Goal: Information Seeking & Learning: Learn about a topic

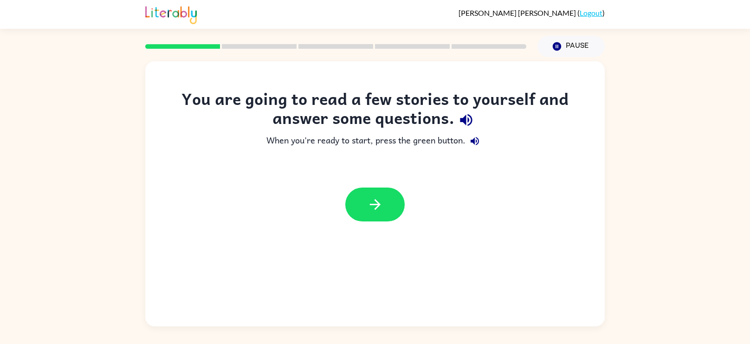
click at [690, 245] on div "You are going to read a few stories to yourself and answer some questions. When…" at bounding box center [375, 191] width 750 height 269
click at [689, 304] on div "You are going to read a few stories to yourself and answer some questions. When…" at bounding box center [375, 191] width 750 height 269
click at [632, 236] on div "You are going to read a few stories to yourself and answer some questions. When…" at bounding box center [375, 191] width 750 height 269
click at [360, 195] on button "button" at bounding box center [374, 205] width 59 height 34
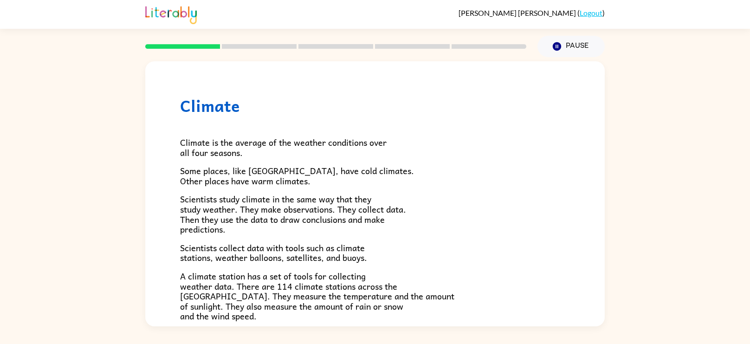
click at [641, 237] on div "Climate Climate is the average of the weather conditions over all four seasons.…" at bounding box center [375, 191] width 750 height 269
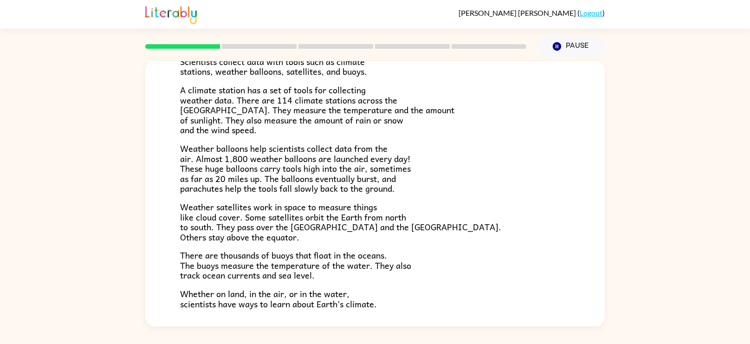
scroll to position [200, 0]
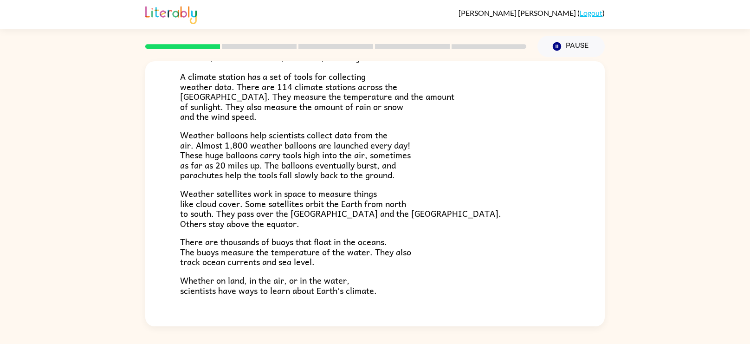
click at [599, 199] on div "Climate Climate is the average of the weather conditions over all four seasons.…" at bounding box center [374, 100] width 459 height 477
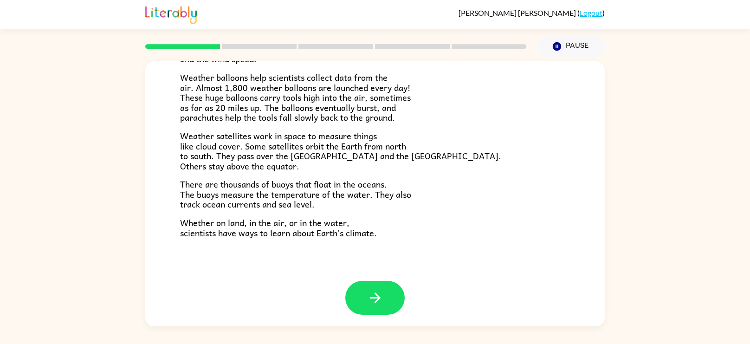
scroll to position [259, 0]
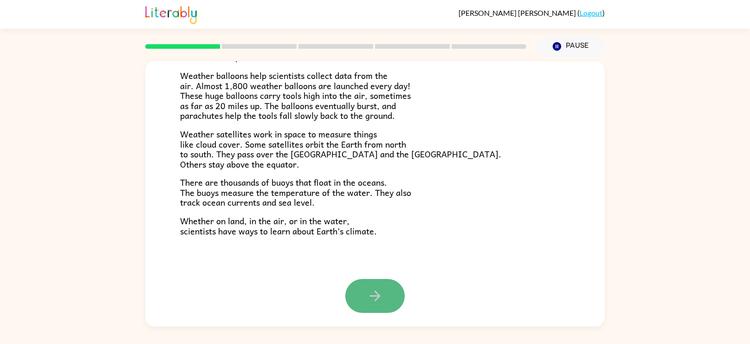
click at [374, 289] on icon "button" at bounding box center [375, 296] width 16 height 16
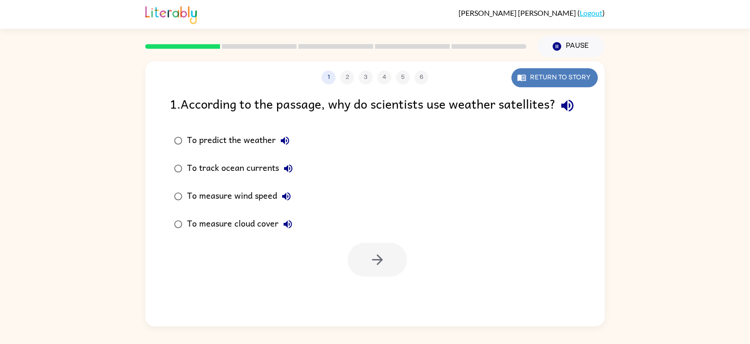
click at [538, 76] on button "Return to story" at bounding box center [554, 77] width 86 height 19
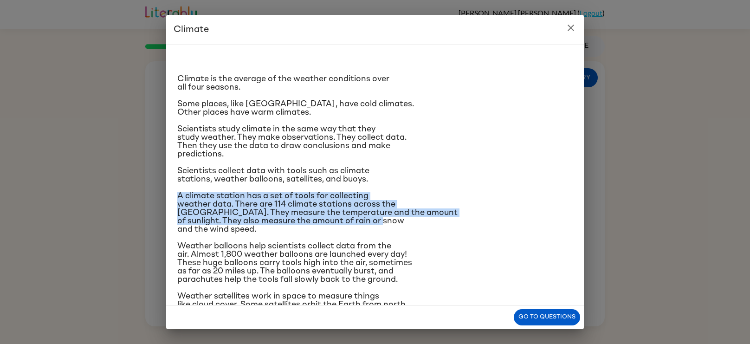
drag, startPoint x: 581, startPoint y: 179, endPoint x: 569, endPoint y: 216, distance: 39.5
click at [569, 216] on div "Climate is the average of the weather conditions over all four seasons. Some pl…" at bounding box center [375, 175] width 418 height 261
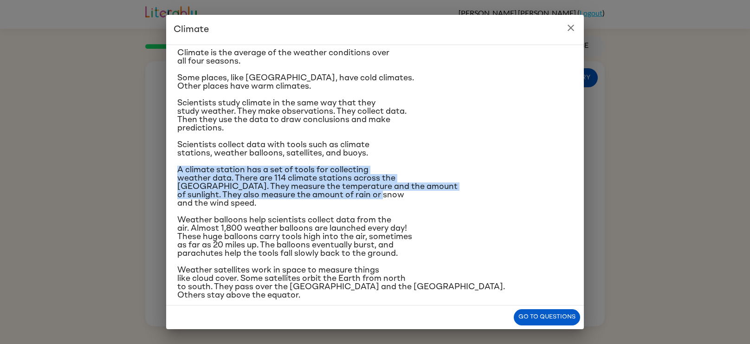
scroll to position [90, 0]
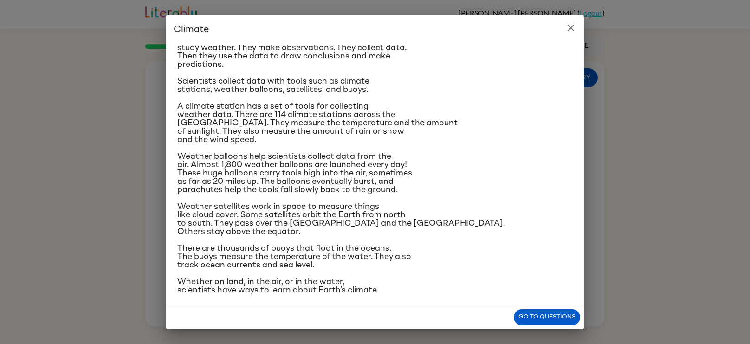
click at [475, 244] on p "There are thousands of buoys that float in the oceans. The buoys measure the te…" at bounding box center [374, 256] width 395 height 25
click at [521, 317] on button "Go to questions" at bounding box center [547, 317] width 66 height 16
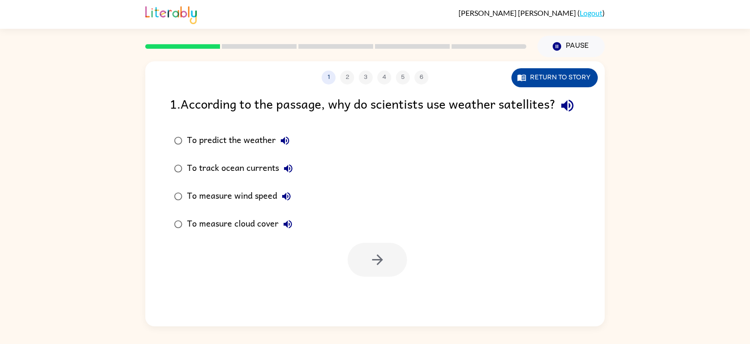
click at [565, 78] on button "Return to story" at bounding box center [554, 77] width 86 height 19
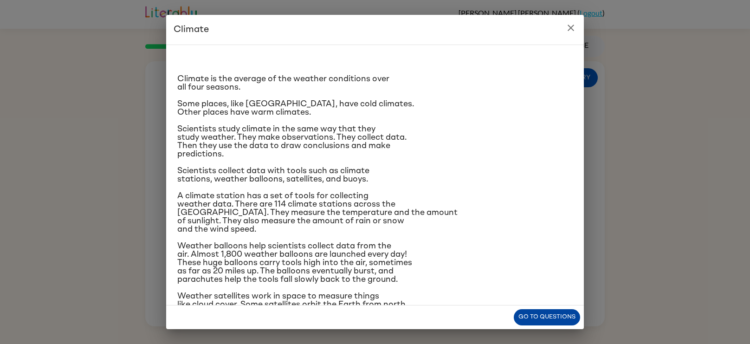
click at [535, 318] on button "Go to questions" at bounding box center [547, 317] width 66 height 16
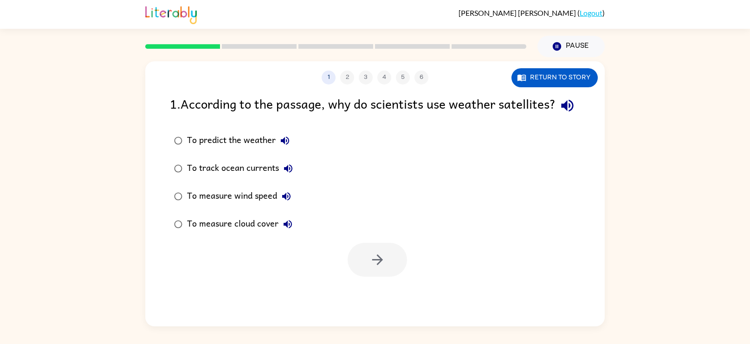
click at [221, 150] on div "To predict the weather" at bounding box center [240, 140] width 107 height 19
click at [394, 277] on button "button" at bounding box center [377, 260] width 59 height 34
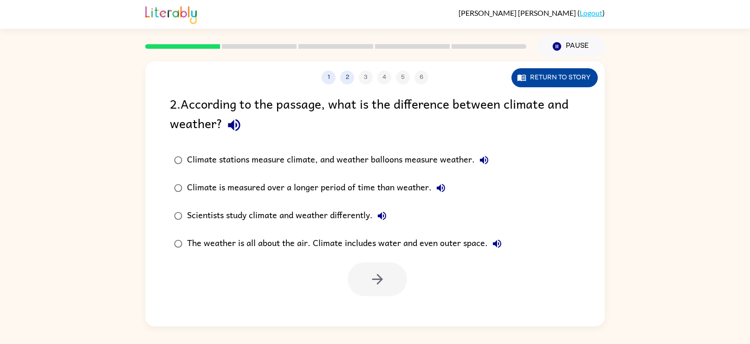
click at [529, 76] on button "Return to story" at bounding box center [554, 77] width 86 height 19
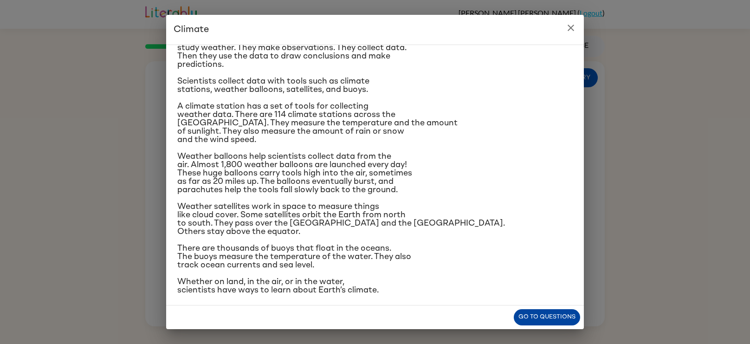
click at [538, 323] on button "Go to questions" at bounding box center [547, 317] width 66 height 16
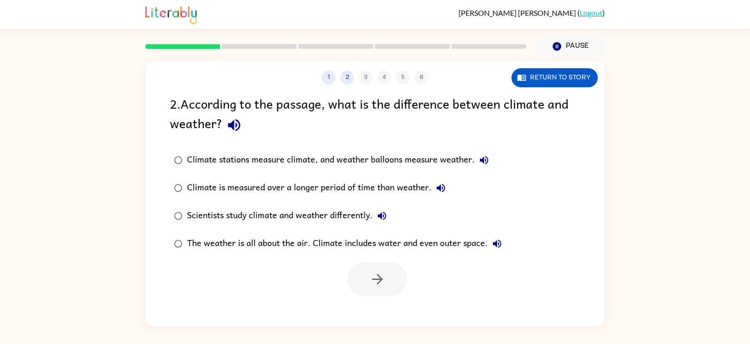
click at [256, 220] on div "Scientists study climate and weather differently." at bounding box center [289, 216] width 204 height 19
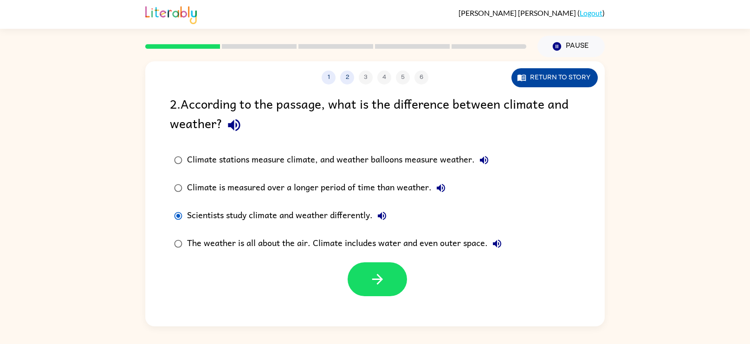
click at [523, 69] on button "Return to story" at bounding box center [554, 77] width 86 height 19
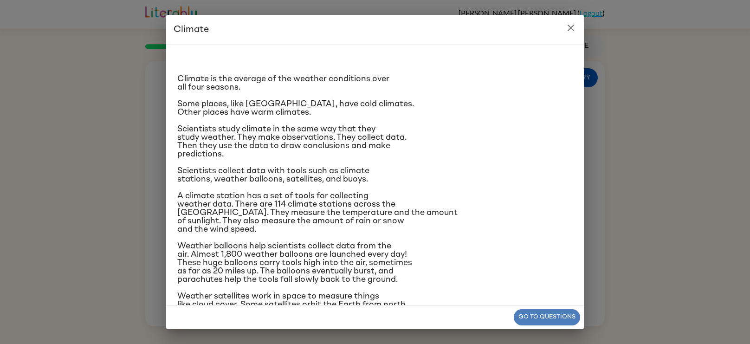
click at [526, 318] on button "Go to questions" at bounding box center [547, 317] width 66 height 16
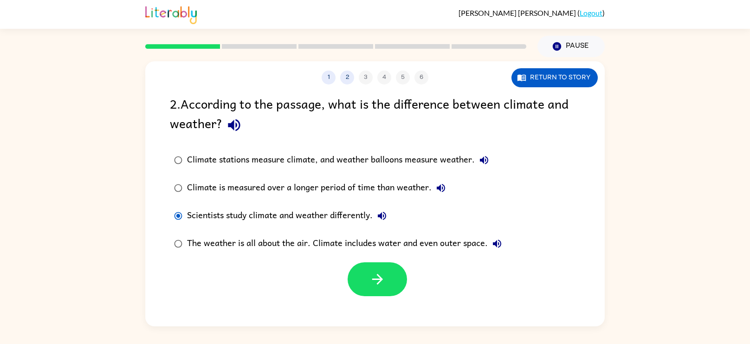
click at [331, 242] on div "The weather is all about the air. Climate includes water and even outer space." at bounding box center [346, 243] width 319 height 19
click at [571, 75] on button "Return to story" at bounding box center [554, 77] width 86 height 19
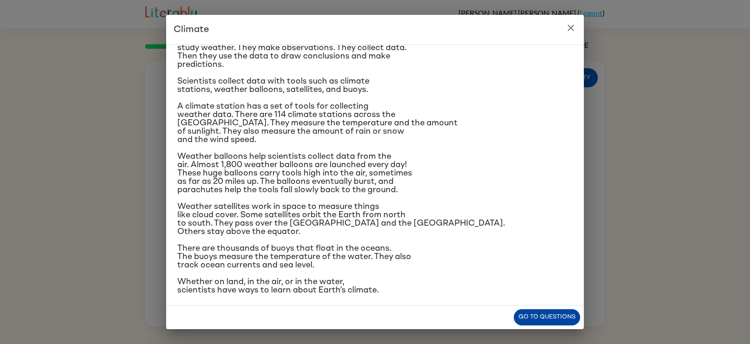
click at [537, 310] on button "Go to questions" at bounding box center [547, 317] width 66 height 16
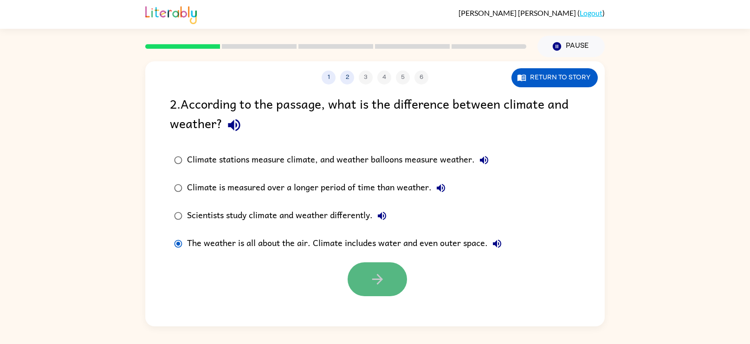
click at [374, 278] on icon "button" at bounding box center [377, 279] width 16 height 16
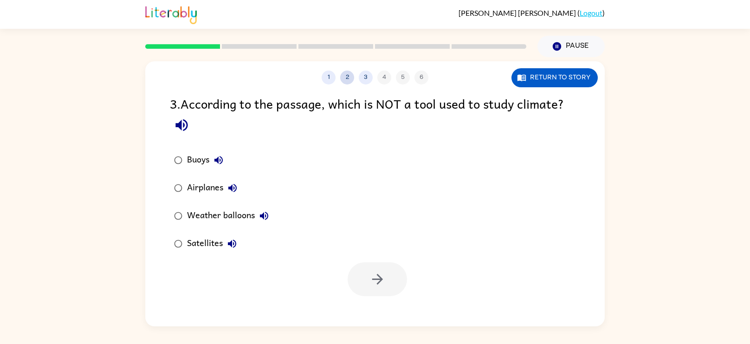
click at [348, 75] on button "2" at bounding box center [347, 78] width 14 height 14
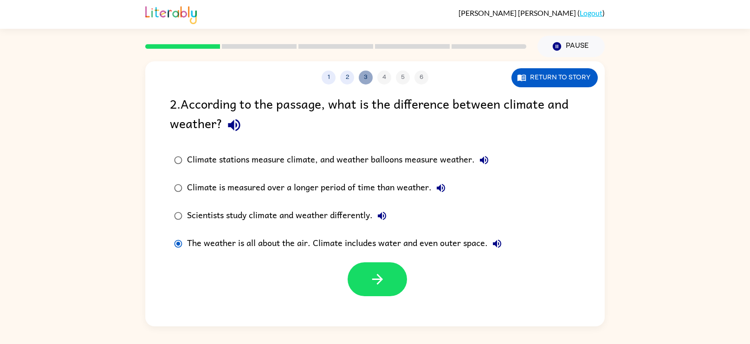
click at [365, 79] on button "3" at bounding box center [366, 78] width 14 height 14
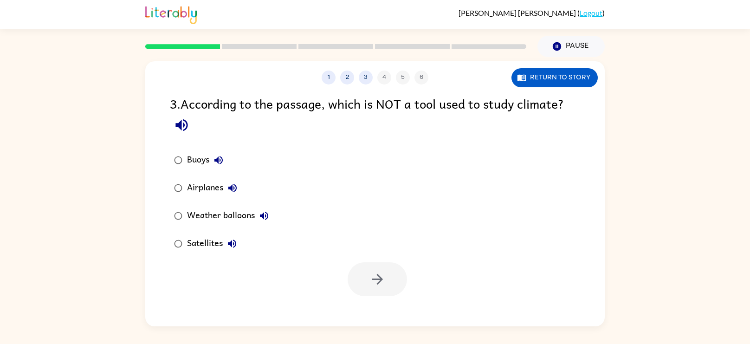
click at [208, 190] on div "Airplanes" at bounding box center [214, 188] width 55 height 19
click at [391, 278] on button "button" at bounding box center [377, 279] width 59 height 34
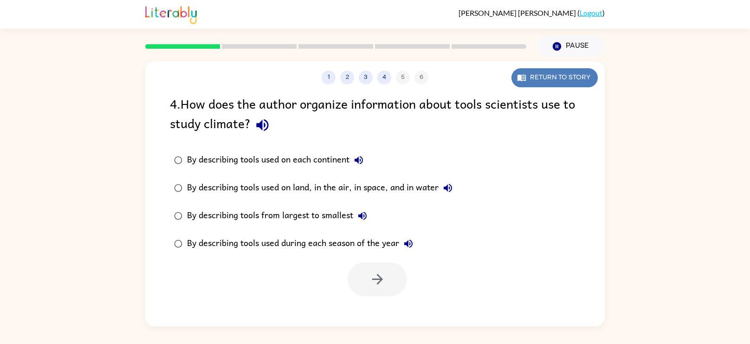
click at [529, 82] on button "Return to story" at bounding box center [554, 77] width 86 height 19
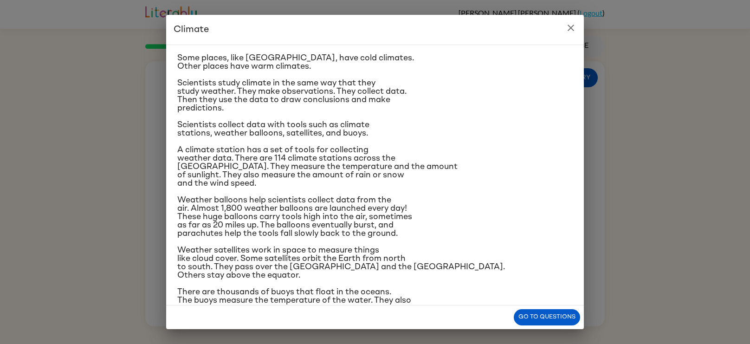
scroll to position [46, 0]
click at [576, 33] on icon "close" at bounding box center [570, 27] width 11 height 11
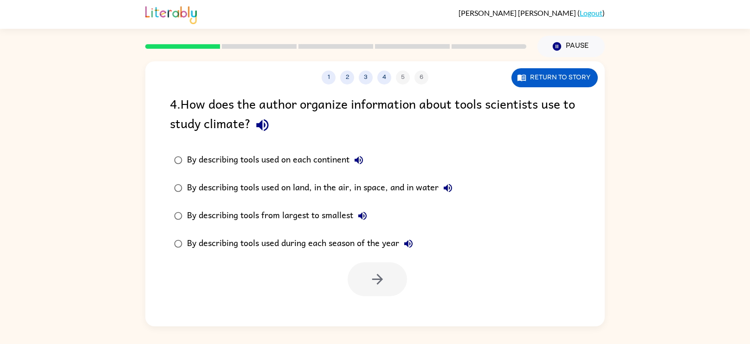
click at [242, 246] on div "By describing tools used during each season of the year" at bounding box center [302, 243] width 231 height 19
click at [330, 160] on div "By describing tools used on each continent" at bounding box center [277, 160] width 181 height 19
click at [389, 284] on button "button" at bounding box center [377, 279] width 59 height 34
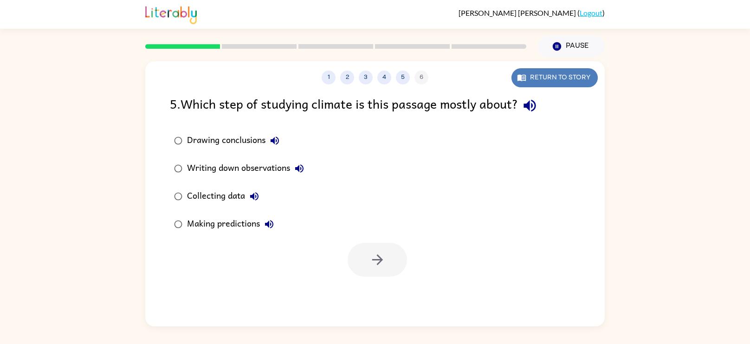
click at [551, 70] on button "Return to story" at bounding box center [554, 77] width 86 height 19
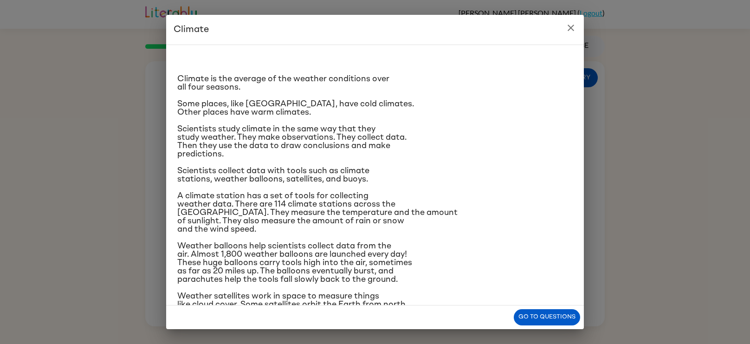
scroll to position [90, 0]
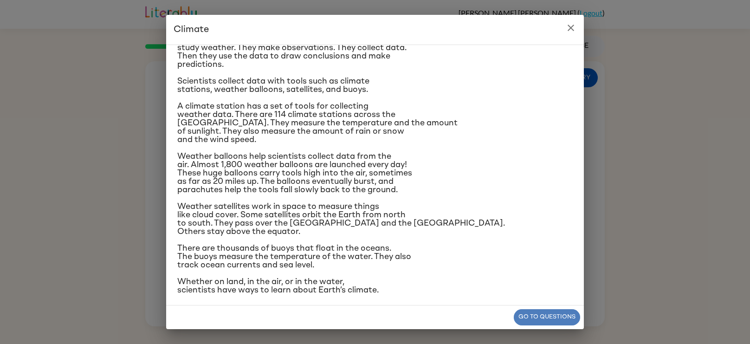
click at [546, 322] on button "Go to questions" at bounding box center [547, 317] width 66 height 16
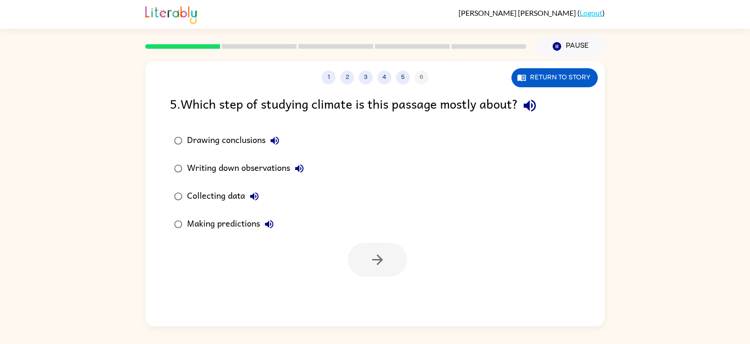
click at [546, 322] on div "1 2 3 4 5 6 Return to story 5 . Which step of studying climate is this passage …" at bounding box center [374, 193] width 459 height 265
click at [223, 198] on div "Collecting data" at bounding box center [225, 196] width 77 height 19
click at [362, 268] on button "button" at bounding box center [377, 260] width 59 height 34
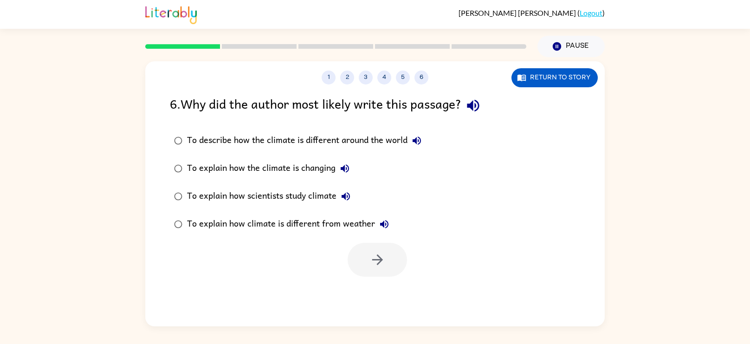
click at [259, 225] on div "To explain how climate is different from weather" at bounding box center [290, 224] width 207 height 19
click at [283, 142] on div "To describe how the climate is different around the world" at bounding box center [306, 140] width 239 height 19
click at [365, 255] on button "button" at bounding box center [377, 260] width 59 height 34
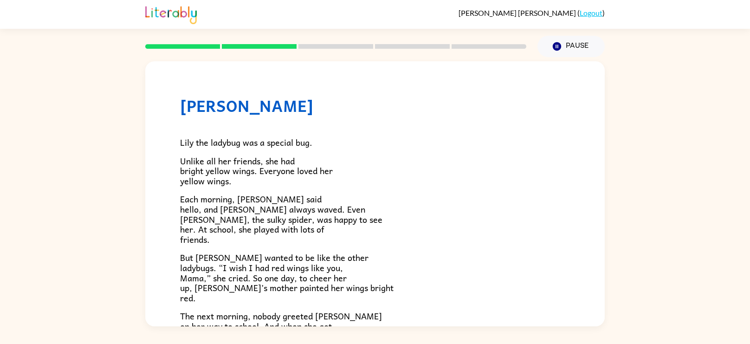
click at [355, 253] on p "But Lily wanted to be like the other ladybugs. “I wish I had red wings like you…" at bounding box center [375, 277] width 390 height 50
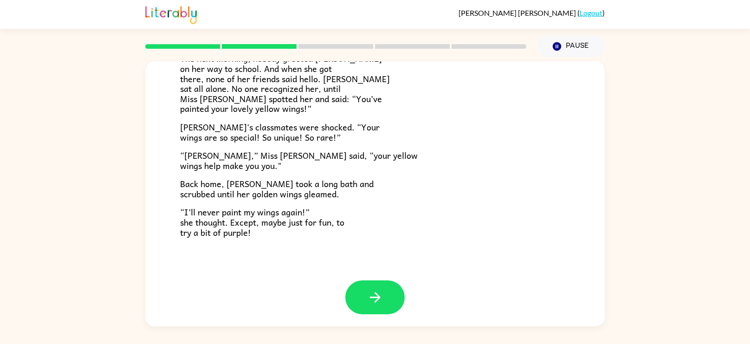
scroll to position [259, 0]
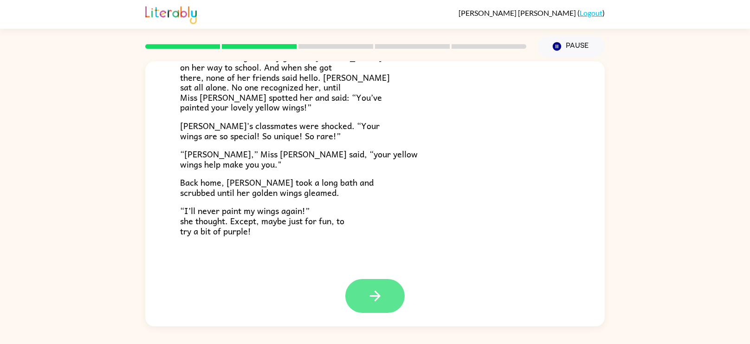
click at [362, 287] on button "button" at bounding box center [374, 296] width 59 height 34
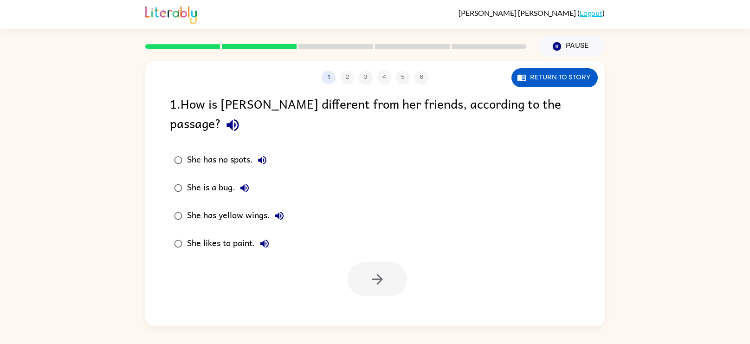
scroll to position [0, 0]
click at [225, 207] on div "She has yellow wings." at bounding box center [238, 216] width 102 height 19
click at [358, 262] on button "button" at bounding box center [377, 279] width 59 height 34
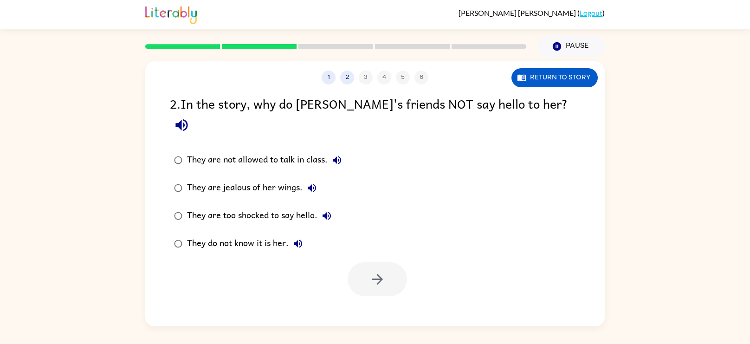
click at [258, 234] on div "They do not know it is her." at bounding box center [247, 243] width 120 height 19
click at [369, 268] on button "button" at bounding box center [377, 279] width 59 height 34
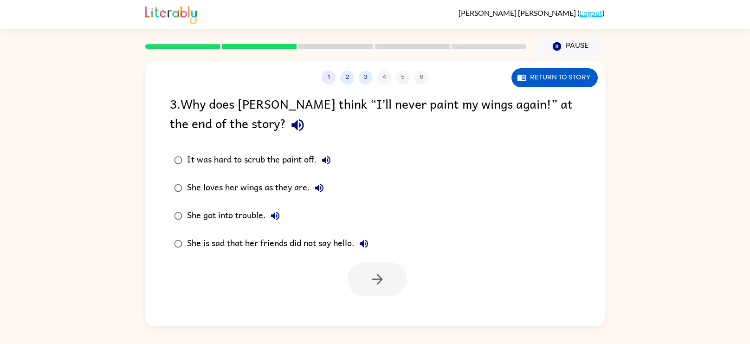
click at [249, 189] on div "She loves her wings as they are." at bounding box center [258, 188] width 142 height 19
click at [364, 263] on button "button" at bounding box center [377, 279] width 59 height 34
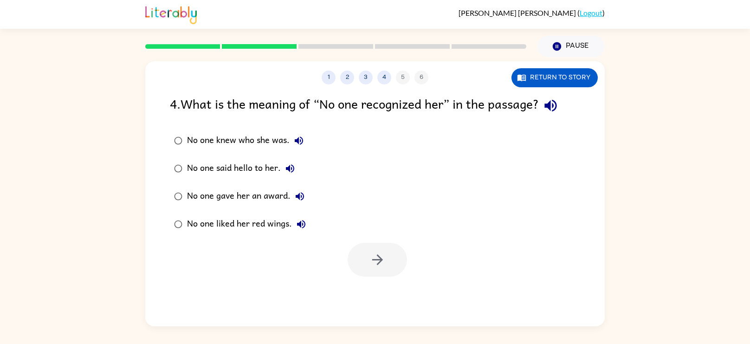
click at [246, 137] on div "No one knew who she was." at bounding box center [247, 140] width 121 height 19
click at [360, 254] on button "button" at bounding box center [377, 260] width 59 height 34
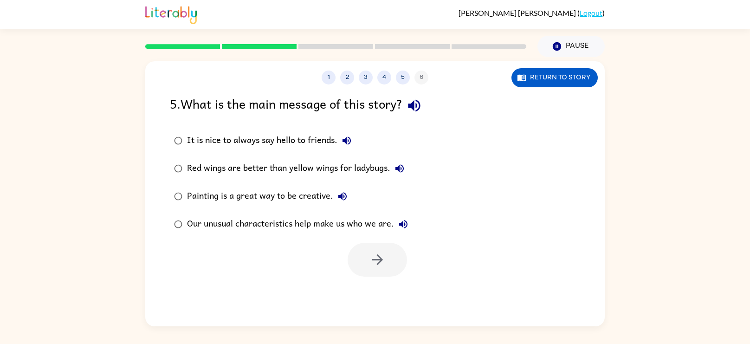
click at [235, 226] on div "Our unusual characteristics help make us who we are." at bounding box center [300, 224] width 226 height 19
click at [348, 276] on div at bounding box center [377, 260] width 59 height 34
click at [374, 244] on button "button" at bounding box center [377, 260] width 59 height 34
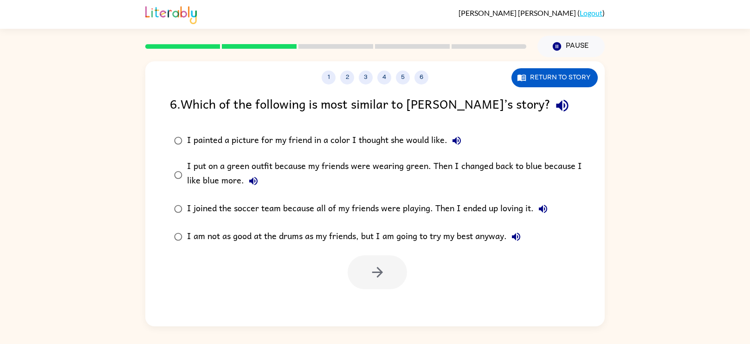
click at [212, 164] on div "I put on a green outfit because my friends were wearing green. Then I changed b…" at bounding box center [390, 174] width 406 height 31
click at [379, 274] on icon "button" at bounding box center [377, 272] width 16 height 16
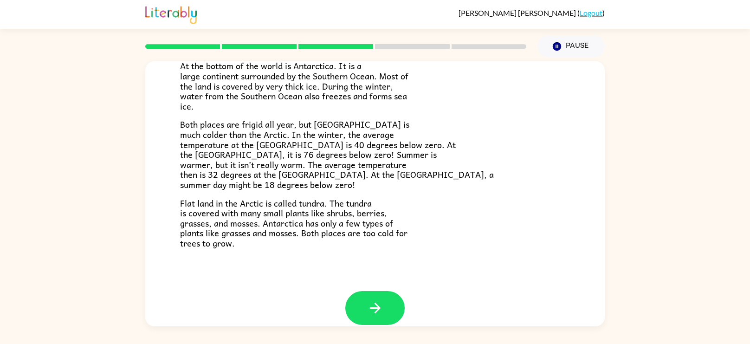
scroll to position [196, 0]
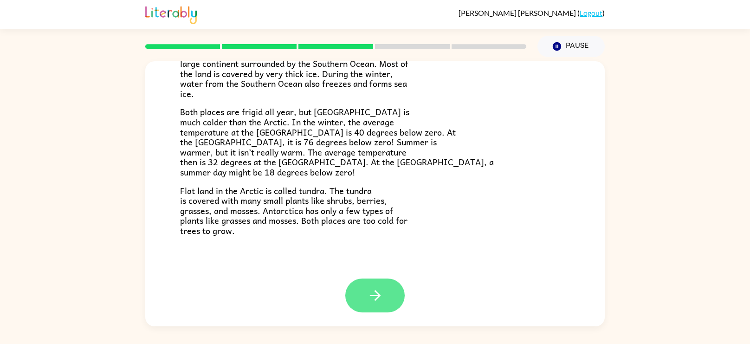
click at [385, 307] on button "button" at bounding box center [374, 295] width 59 height 34
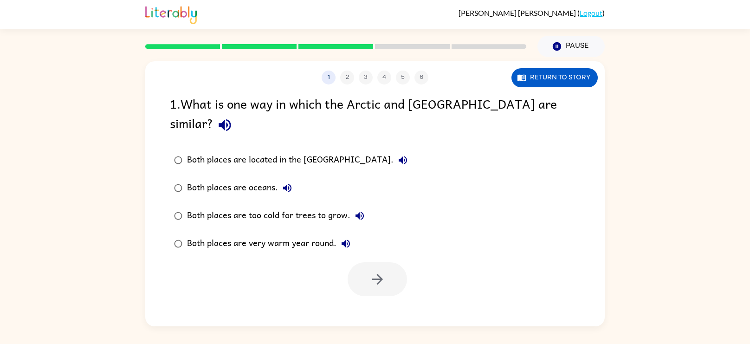
click at [244, 207] on div "Both places are too cold for trees to grow." at bounding box center [278, 216] width 182 height 19
click at [386, 262] on button "button" at bounding box center [377, 279] width 59 height 34
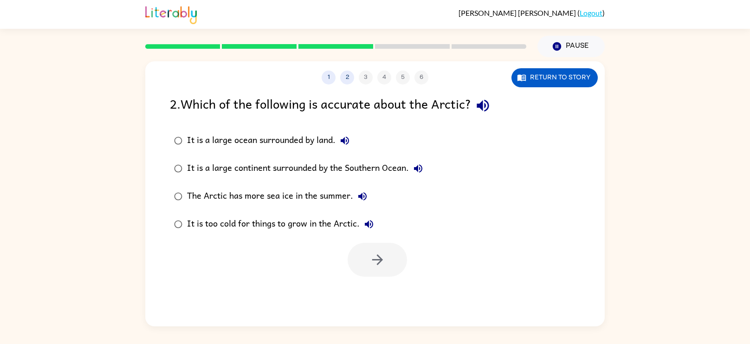
click at [294, 220] on div "It is too cold for things to grow in the Arctic." at bounding box center [282, 224] width 191 height 19
click at [373, 264] on icon "button" at bounding box center [377, 260] width 16 height 16
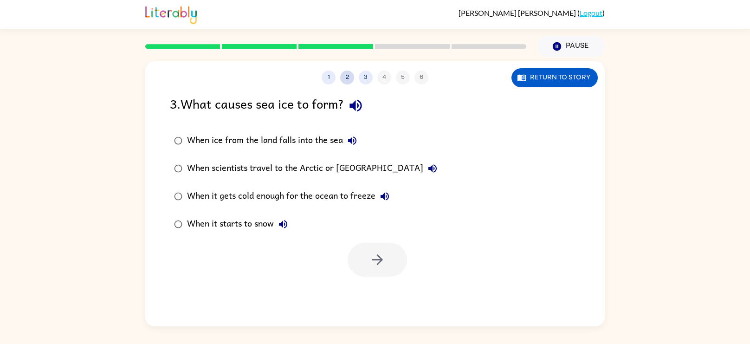
click at [348, 80] on button "2" at bounding box center [347, 78] width 14 height 14
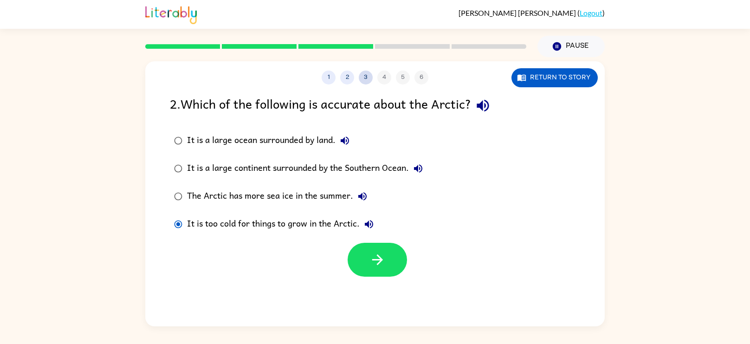
click at [367, 76] on button "3" at bounding box center [366, 78] width 14 height 14
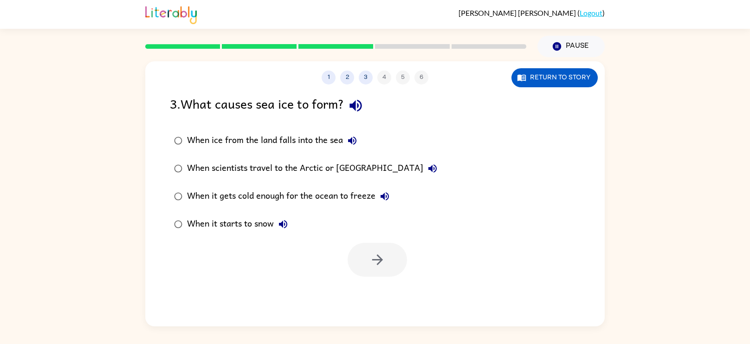
click at [386, 79] on div "1 2 3 4 5 6" at bounding box center [374, 78] width 459 height 14
click at [336, 162] on div "When scientists travel to the Arctic or Antarctica" at bounding box center [314, 168] width 255 height 19
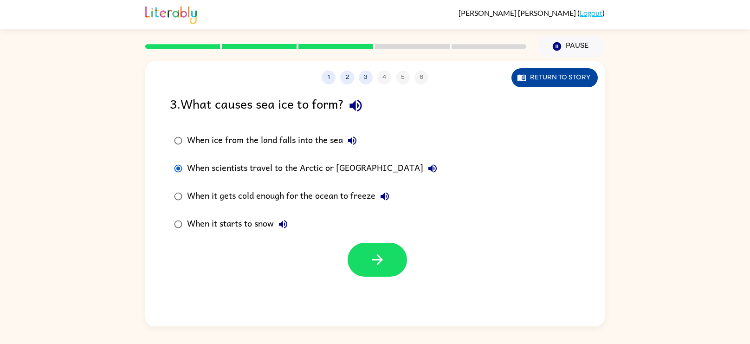
click at [537, 80] on button "Return to story" at bounding box center [554, 77] width 86 height 19
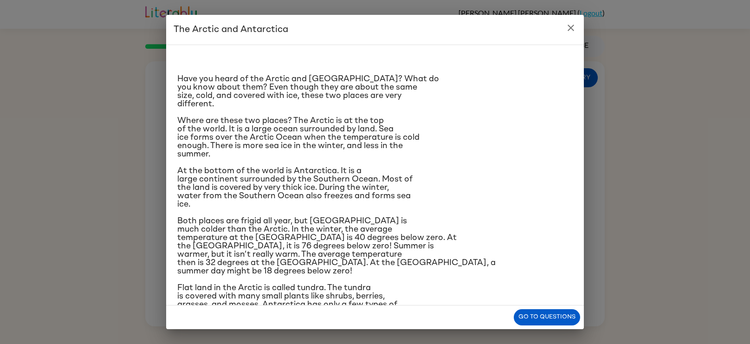
scroll to position [3, 0]
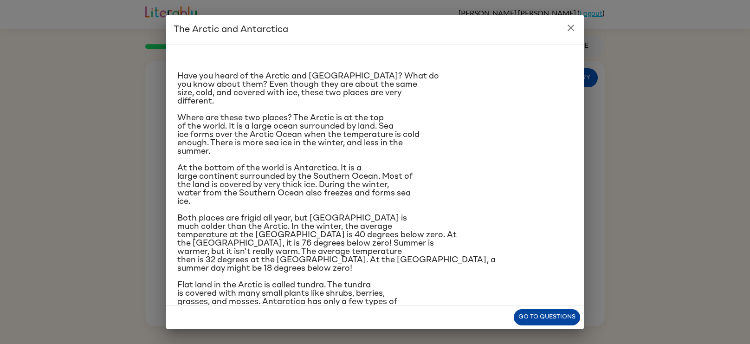
click at [546, 324] on button "Go to questions" at bounding box center [547, 317] width 66 height 16
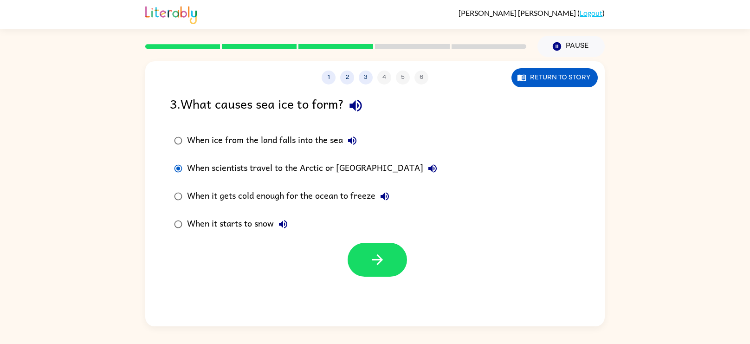
click at [249, 196] on div "When it gets cold enough for the ocean to freeze" at bounding box center [290, 196] width 207 height 19
click at [373, 258] on icon "button" at bounding box center [377, 260] width 16 height 16
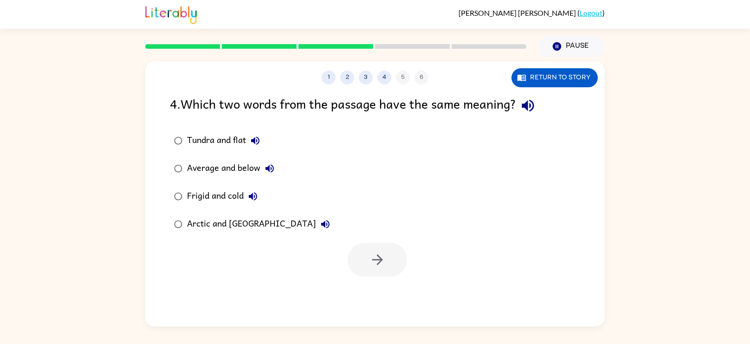
click at [226, 186] on label "Frigid and cold" at bounding box center [252, 196] width 175 height 28
click at [213, 145] on div "Tundra and flat" at bounding box center [226, 140] width 78 height 19
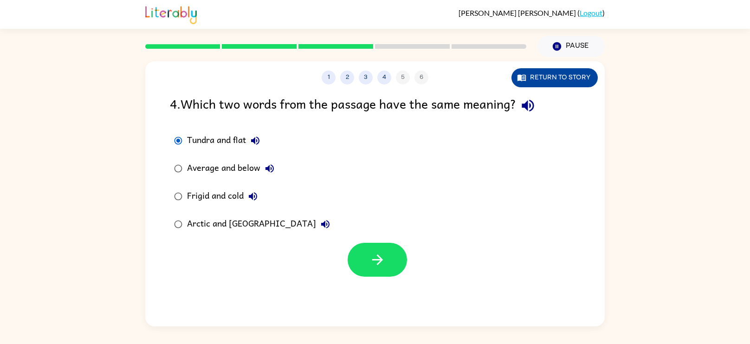
click at [526, 76] on icon "button" at bounding box center [521, 78] width 8 height 6
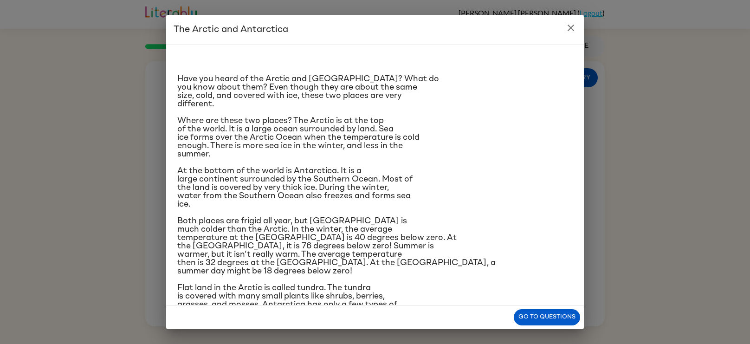
scroll to position [32, 0]
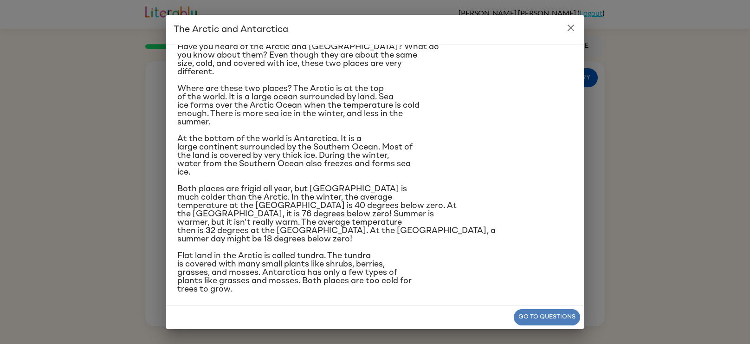
click at [527, 322] on button "Go to questions" at bounding box center [547, 317] width 66 height 16
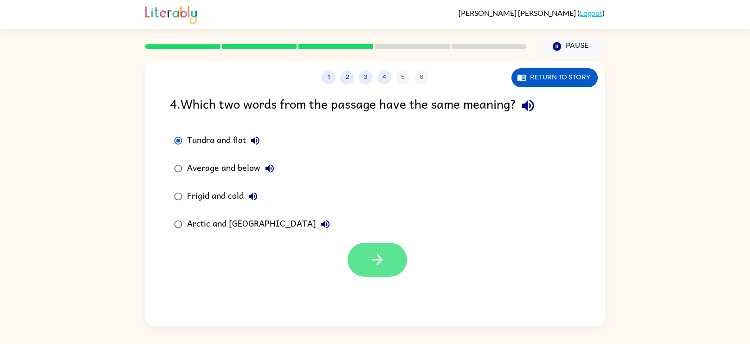
click at [377, 265] on icon "button" at bounding box center [377, 259] width 11 height 11
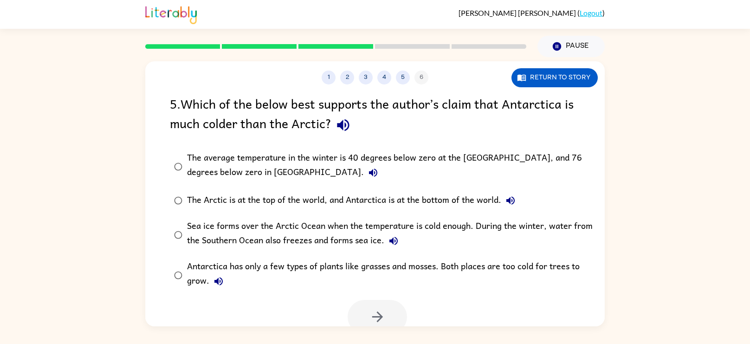
click at [317, 198] on div "The Arctic is at the top of the world, and Antarctica is at the bottom of the w…" at bounding box center [353, 200] width 333 height 19
click at [402, 314] on button "button" at bounding box center [377, 317] width 59 height 34
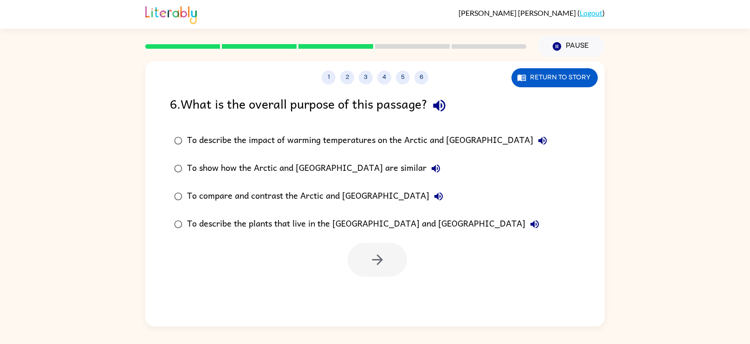
click at [259, 191] on div "To compare and contrast the Arctic and Antarctica" at bounding box center [317, 196] width 261 height 19
click at [384, 265] on icon "button" at bounding box center [377, 260] width 16 height 16
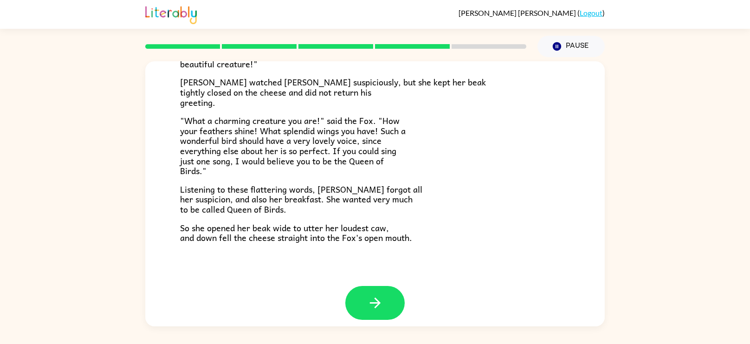
scroll to position [182, 0]
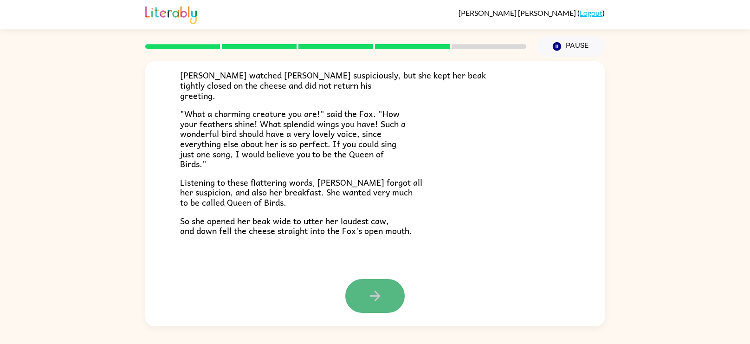
click at [385, 300] on button "button" at bounding box center [374, 296] width 59 height 34
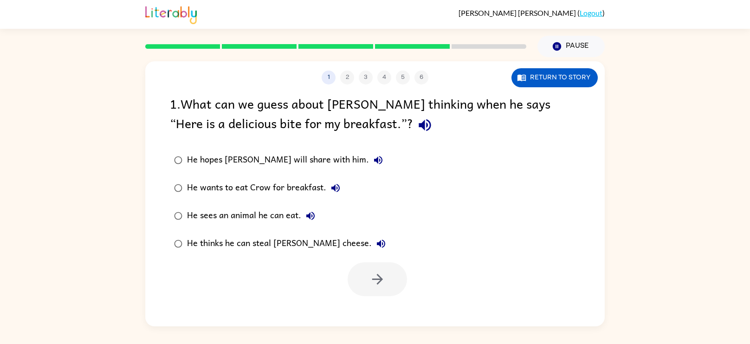
click at [289, 136] on div "1 . What can we guess about Fox’s thinking when he says “Here is a delicious bi…" at bounding box center [375, 115] width 410 height 43
click at [274, 239] on div "He thinks he can steal Crow’s cheese." at bounding box center [288, 243] width 203 height 19
click at [375, 292] on button "button" at bounding box center [377, 279] width 59 height 34
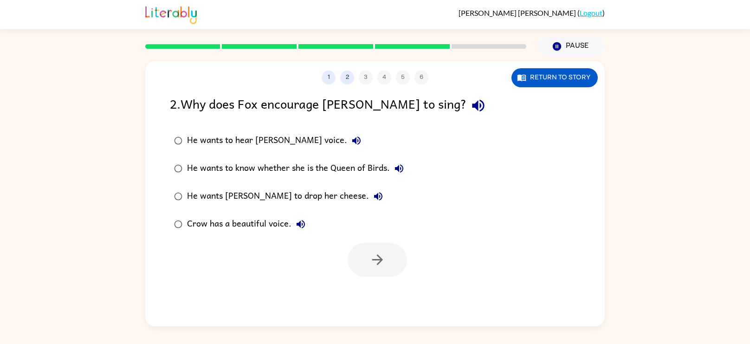
click at [261, 198] on div "He wants Crow to drop her cheese." at bounding box center [287, 196] width 201 height 19
click at [385, 268] on button "button" at bounding box center [377, 260] width 59 height 34
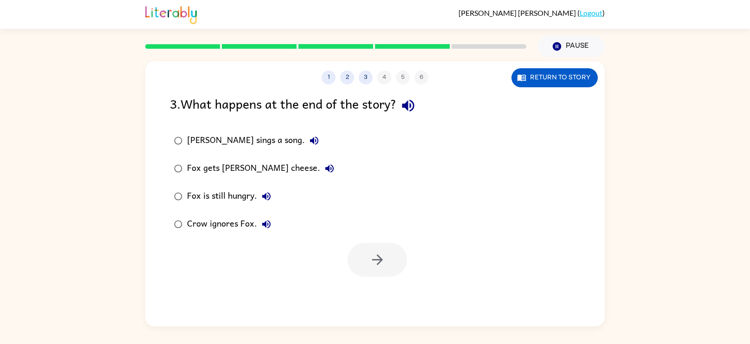
click at [199, 165] on div "Fox gets Crow's cheese." at bounding box center [263, 168] width 152 height 19
click at [365, 249] on button "button" at bounding box center [377, 260] width 59 height 34
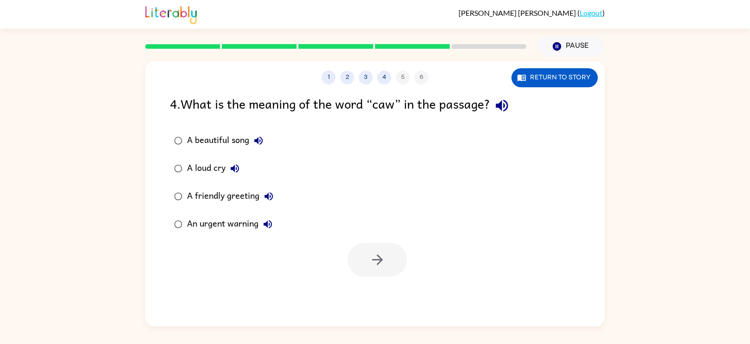
click at [203, 162] on div "A loud cry" at bounding box center [215, 168] width 57 height 19
click at [375, 252] on icon "button" at bounding box center [377, 260] width 16 height 16
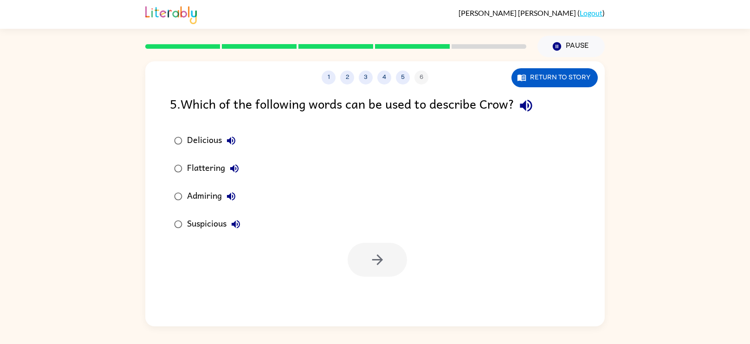
click at [195, 171] on div "Flattering" at bounding box center [215, 168] width 57 height 19
click at [210, 216] on div "Suspicious" at bounding box center [216, 224] width 58 height 19
click at [376, 245] on button "button" at bounding box center [377, 260] width 59 height 34
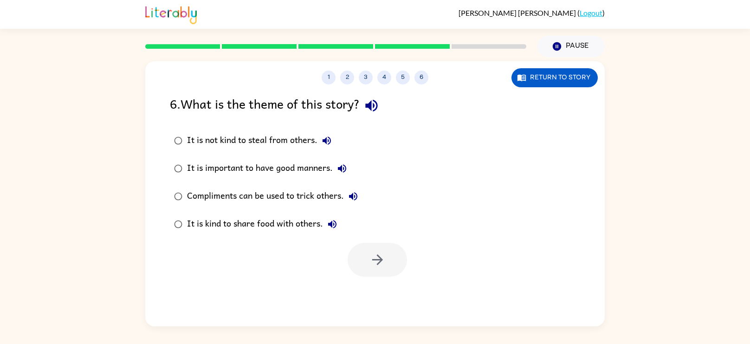
click at [352, 45] on rect at bounding box center [335, 46] width 75 height 5
click at [387, 47] on rect at bounding box center [412, 46] width 75 height 5
click at [274, 197] on div "Compliments can be used to trick others." at bounding box center [274, 196] width 175 height 19
click at [378, 254] on icon "button" at bounding box center [377, 260] width 16 height 16
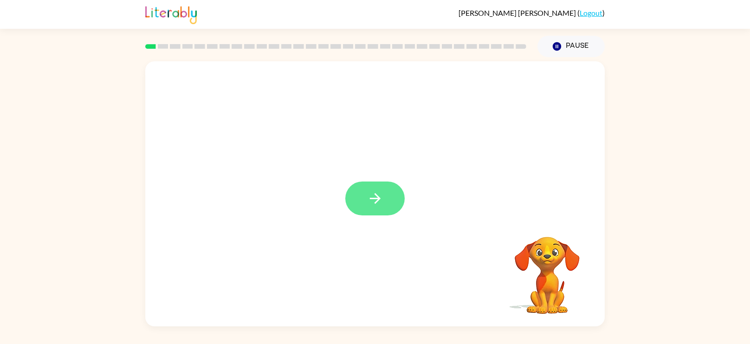
click at [374, 196] on icon "button" at bounding box center [375, 198] width 16 height 16
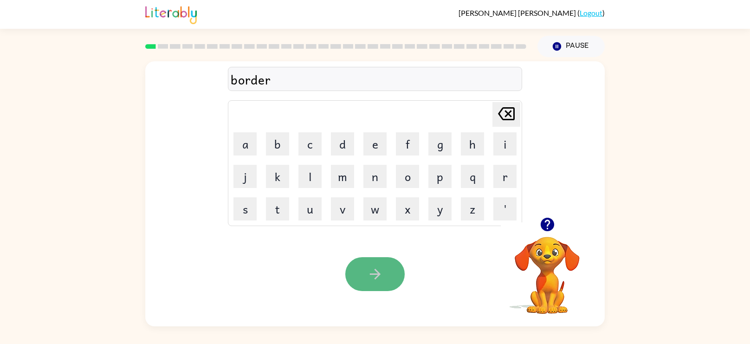
click at [375, 270] on icon "button" at bounding box center [374, 274] width 11 height 11
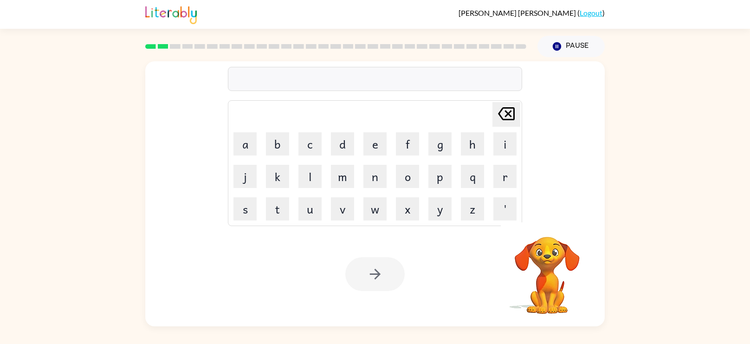
click at [317, 89] on div at bounding box center [375, 79] width 294 height 24
click at [314, 71] on div at bounding box center [375, 79] width 294 height 24
click at [318, 81] on div at bounding box center [375, 79] width 294 height 24
click at [318, 79] on div at bounding box center [375, 79] width 294 height 24
click at [359, 272] on button "button" at bounding box center [374, 274] width 59 height 34
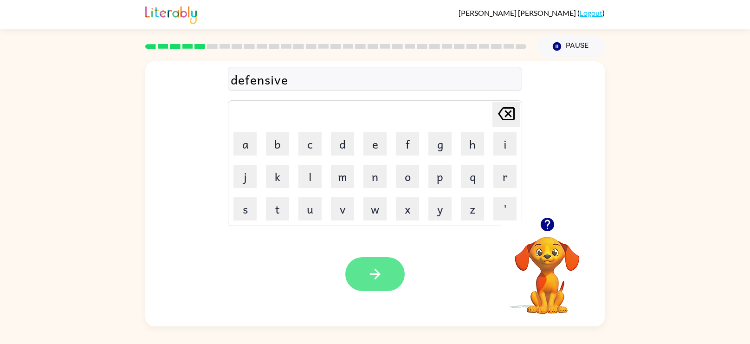
click at [376, 281] on icon "button" at bounding box center [375, 274] width 16 height 16
click at [363, 278] on button "button" at bounding box center [374, 274] width 59 height 34
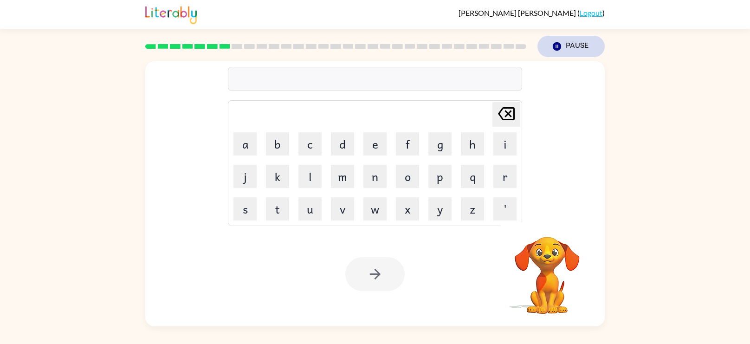
click at [563, 50] on button "Pause Pause" at bounding box center [570, 46] width 67 height 21
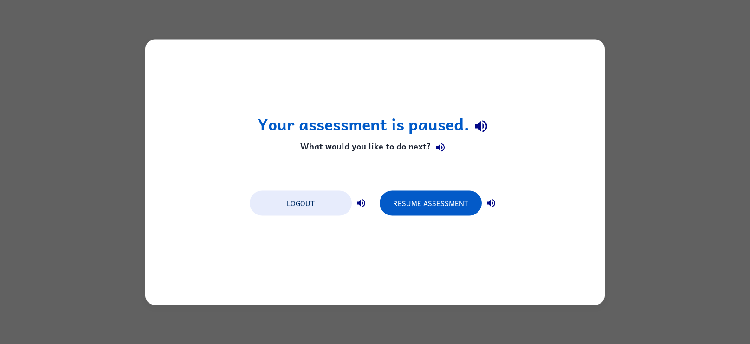
click at [421, 189] on div "Resume Assessment" at bounding box center [440, 202] width 121 height 26
click at [429, 202] on button "Resume Assessment" at bounding box center [431, 202] width 102 height 25
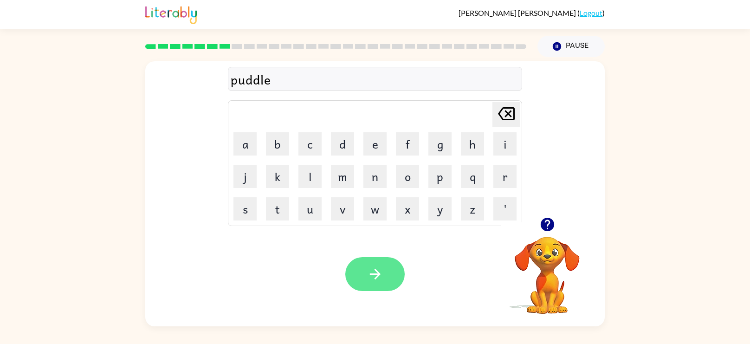
click at [365, 270] on button "button" at bounding box center [374, 274] width 59 height 34
click at [361, 270] on button "button" at bounding box center [374, 274] width 59 height 34
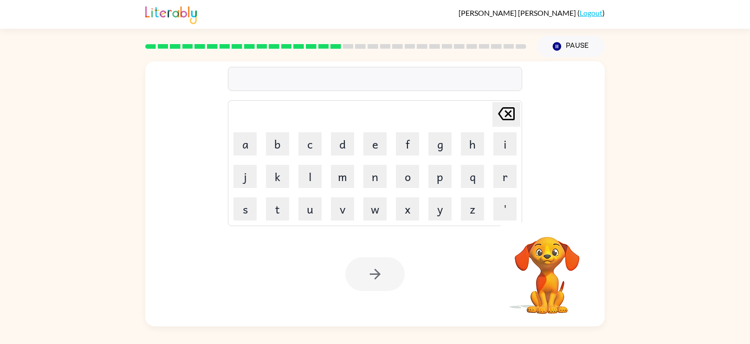
click at [401, 42] on div at bounding box center [336, 46] width 392 height 32
click at [334, 47] on rect at bounding box center [335, 46] width 11 height 5
click at [348, 80] on div at bounding box center [375, 79] width 294 height 24
click at [371, 281] on icon "button" at bounding box center [375, 274] width 16 height 16
